Goal: Communication & Community: Answer question/provide support

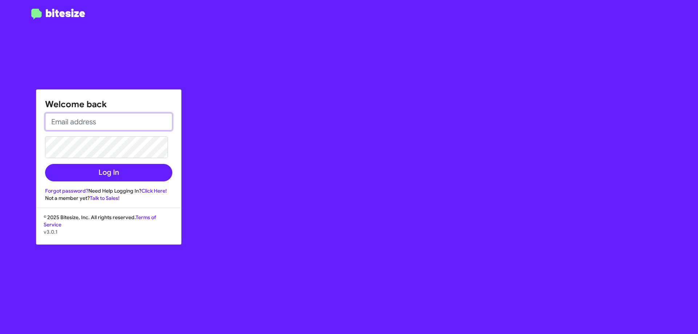
type input "[EMAIL_ADDRESS][DOMAIN_NAME]"
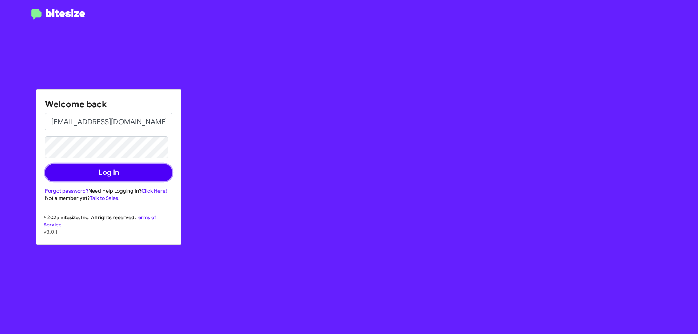
click at [148, 167] on button "Log In" at bounding box center [108, 172] width 127 height 17
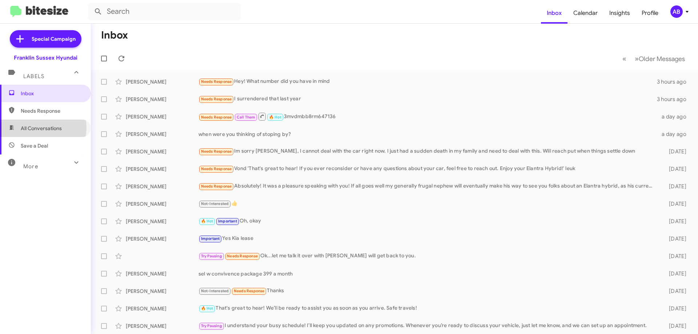
click at [41, 128] on span "All Conversations" at bounding box center [41, 128] width 41 height 7
type input "in:all-conversations"
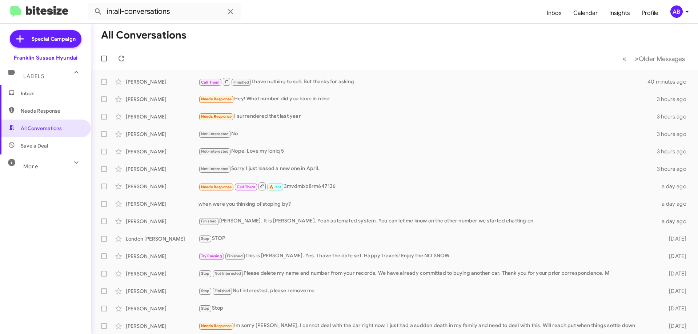
click at [240, 152] on div "Not-Interested Nope. Love my ioniq 5" at bounding box center [428, 151] width 459 height 8
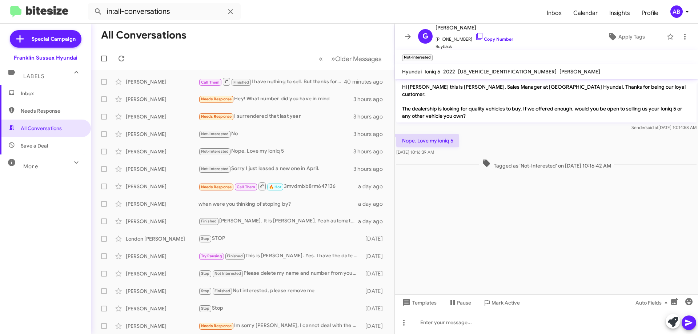
click at [406, 39] on icon at bounding box center [408, 36] width 9 height 9
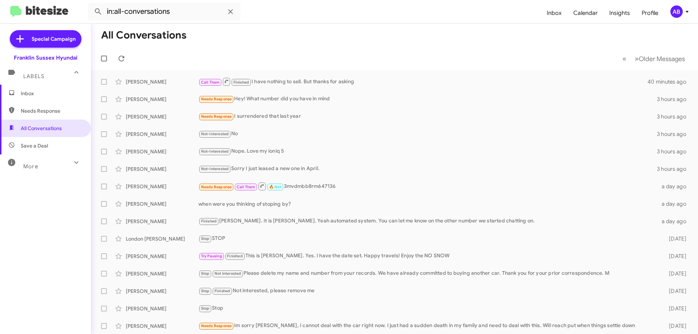
click at [168, 170] on div "[PERSON_NAME]" at bounding box center [162, 168] width 73 height 7
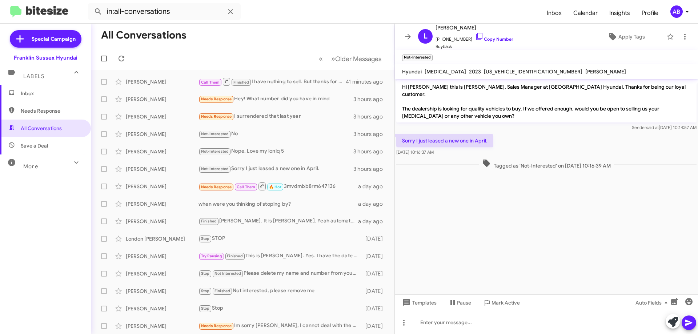
click at [495, 40] on link "Copy Number" at bounding box center [494, 38] width 38 height 5
click at [407, 34] on icon at bounding box center [408, 36] width 9 height 9
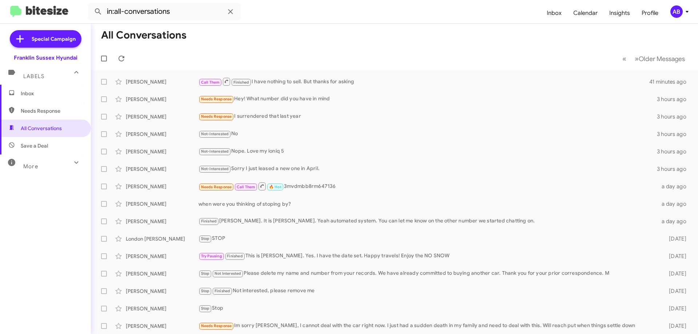
click at [271, 164] on div "[PERSON_NAME] Not-Interested Sorry I just leased a new one in April. 3 hours ago" at bounding box center [395, 169] width 596 height 15
